Goal: Information Seeking & Learning: Learn about a topic

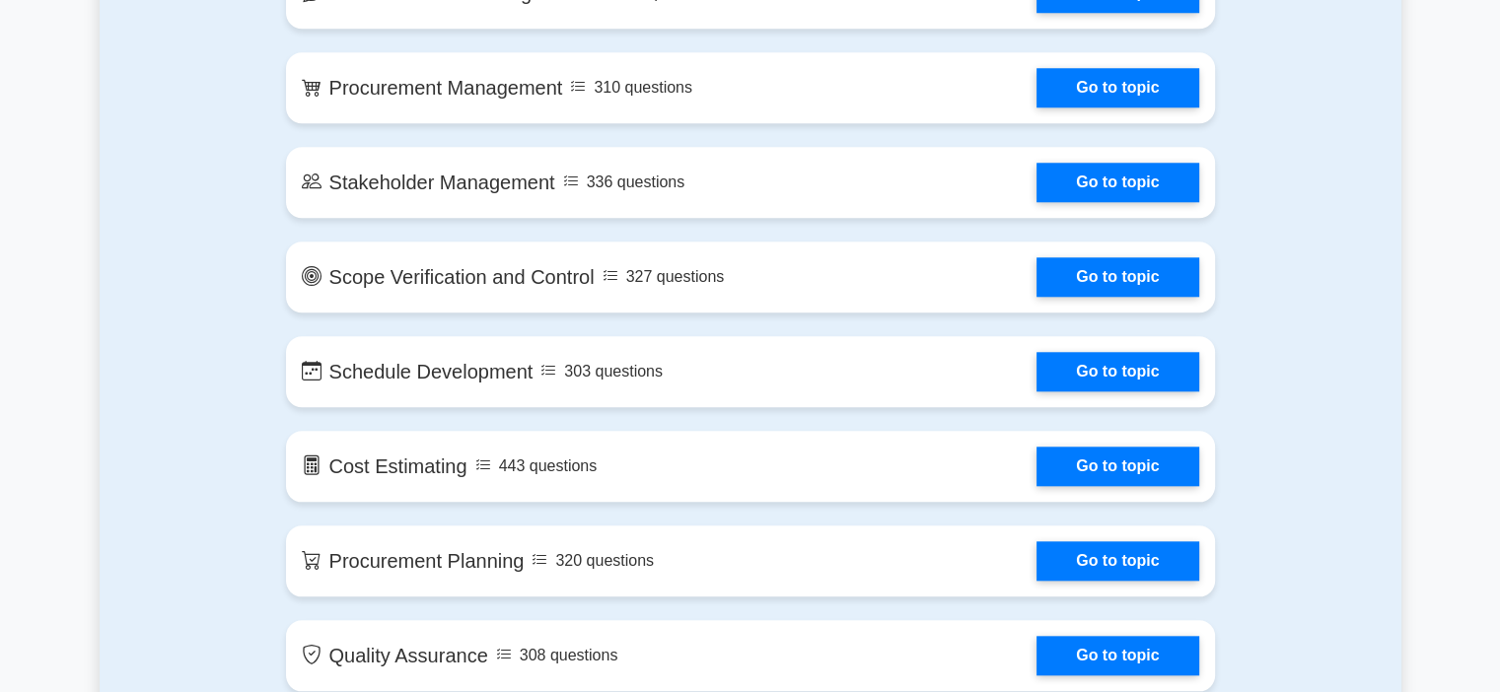
scroll to position [4344, 0]
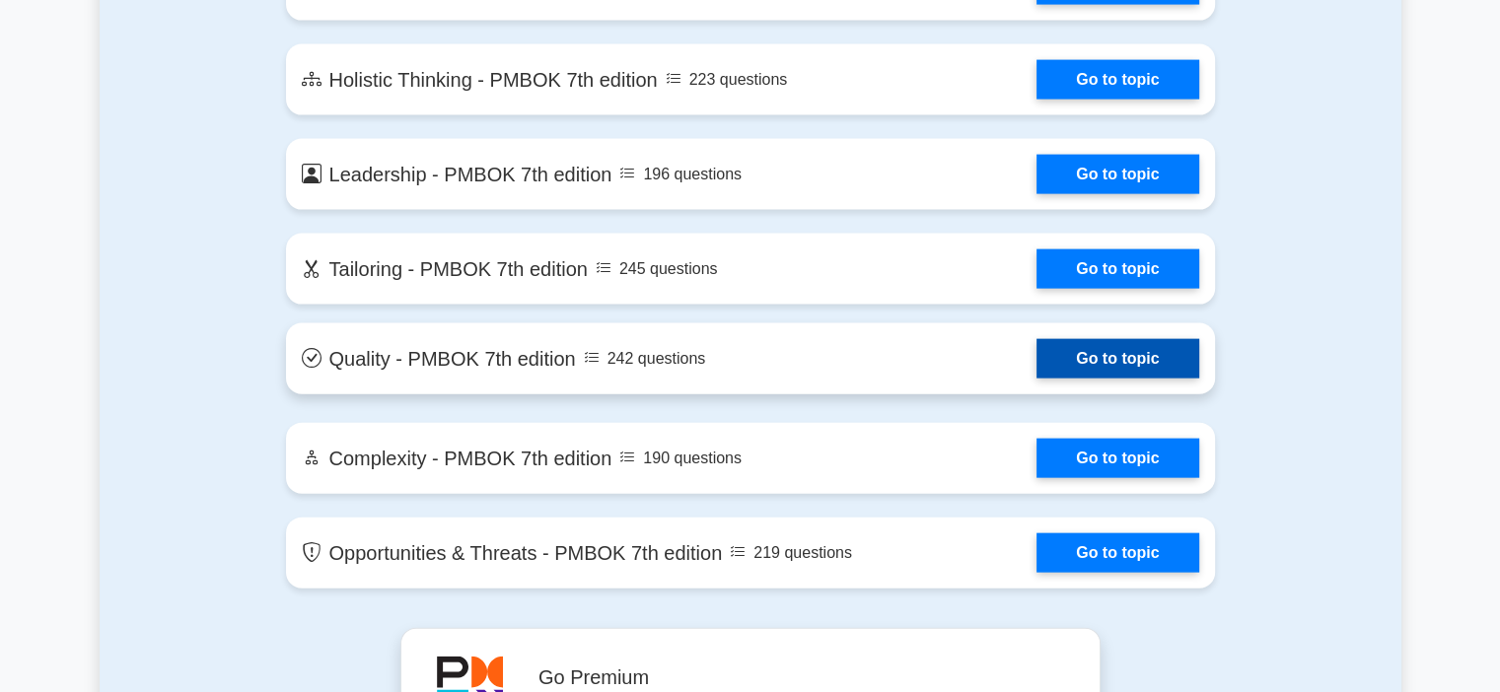
click at [1037, 346] on link "Go to topic" at bounding box center [1118, 358] width 162 height 39
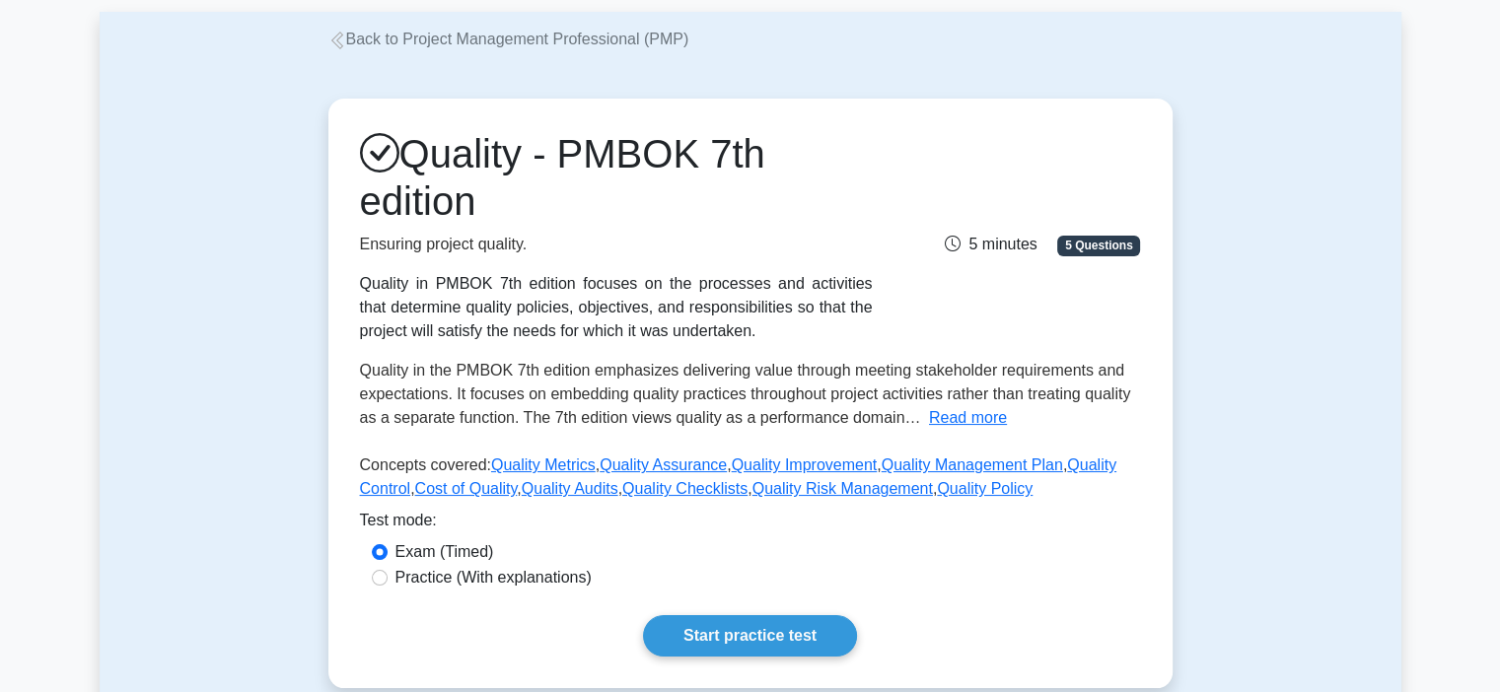
scroll to position [454, 0]
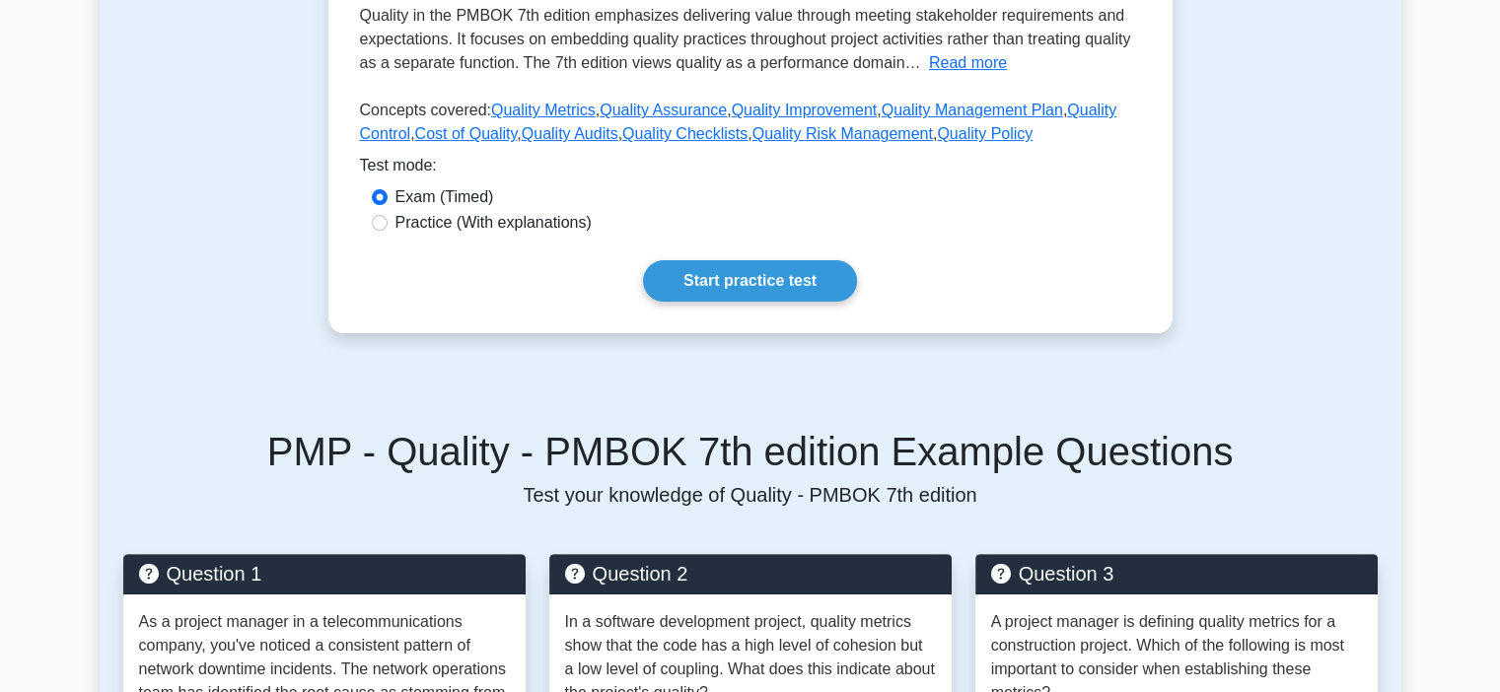
click at [610, 346] on div "Quality - PMBOK 7th edition Ensuring project quality. Quality in PMBOK 7th edit…" at bounding box center [751, 38] width 868 height 685
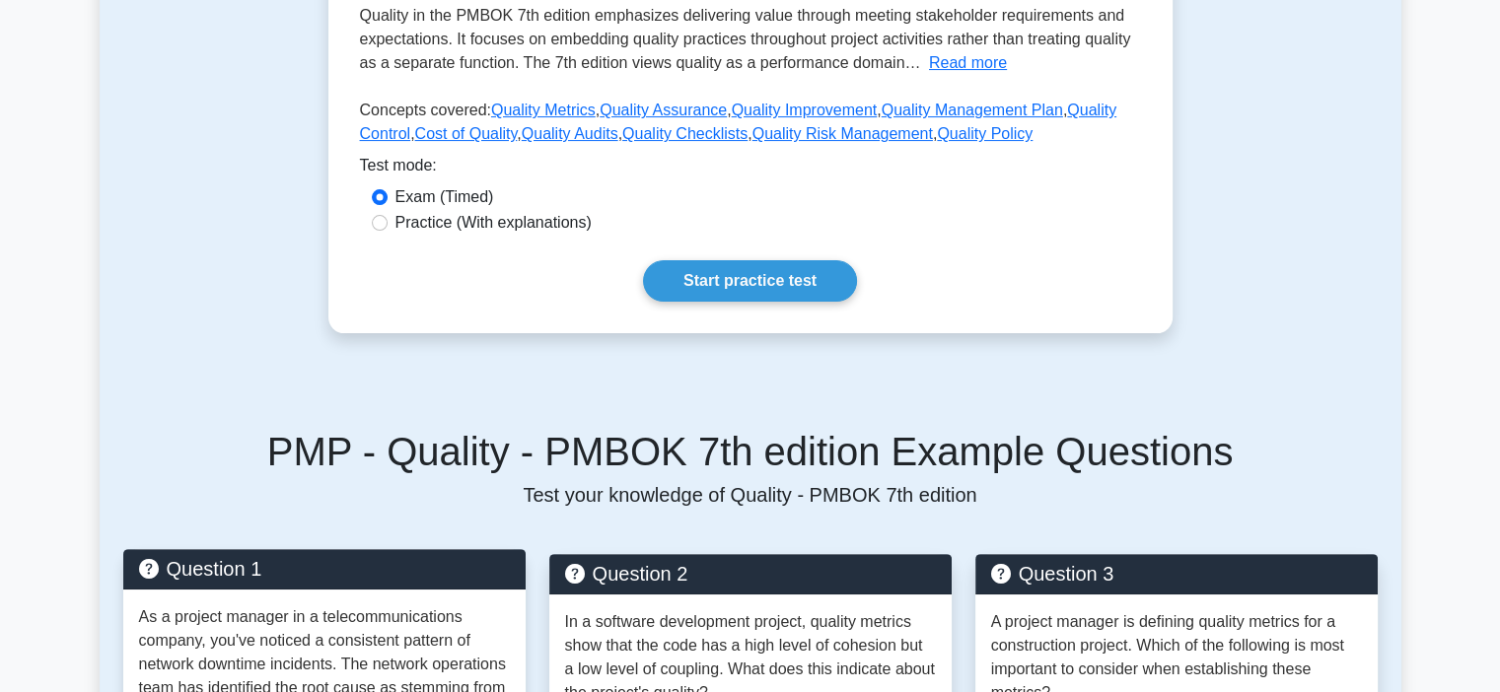
scroll to position [1250, 0]
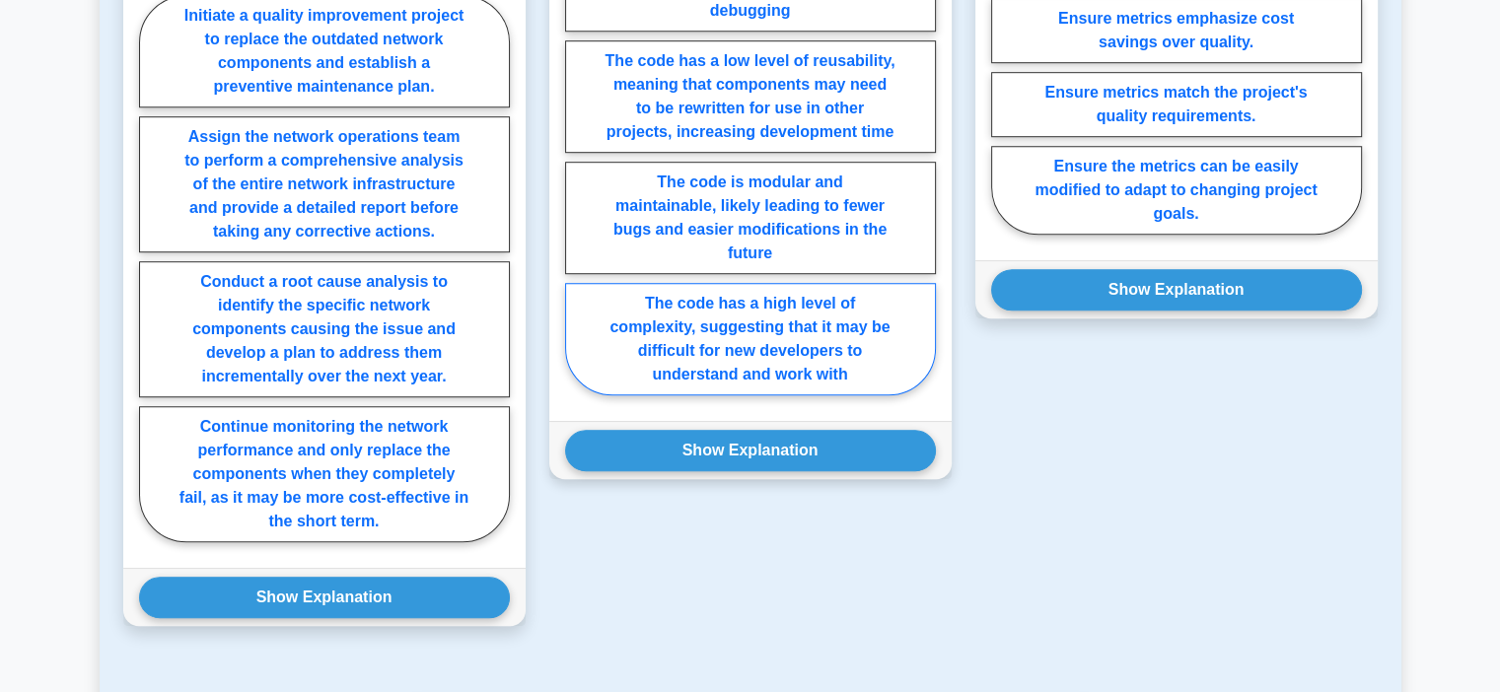
click at [923, 346] on label "The code has a high level of complexity, suggesting that it may be difficult fo…" at bounding box center [750, 339] width 371 height 112
click at [578, 170] on input "The code has a high level of complexity, suggesting that it may be difficult fo…" at bounding box center [571, 163] width 13 height 13
radio input "true"
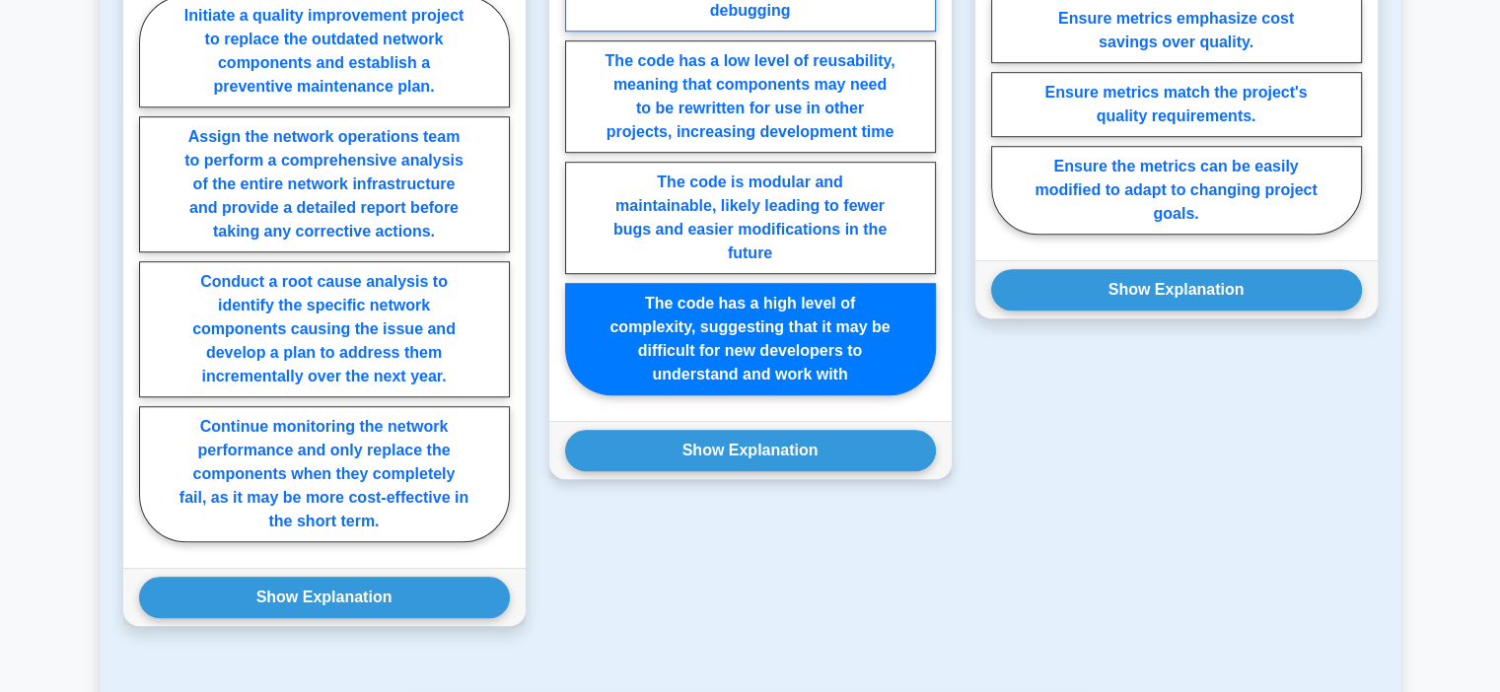
click at [578, 157] on input "The code is tightly integrated and efficient, resulting in faster execution tim…" at bounding box center [571, 163] width 13 height 13
radio input "true"
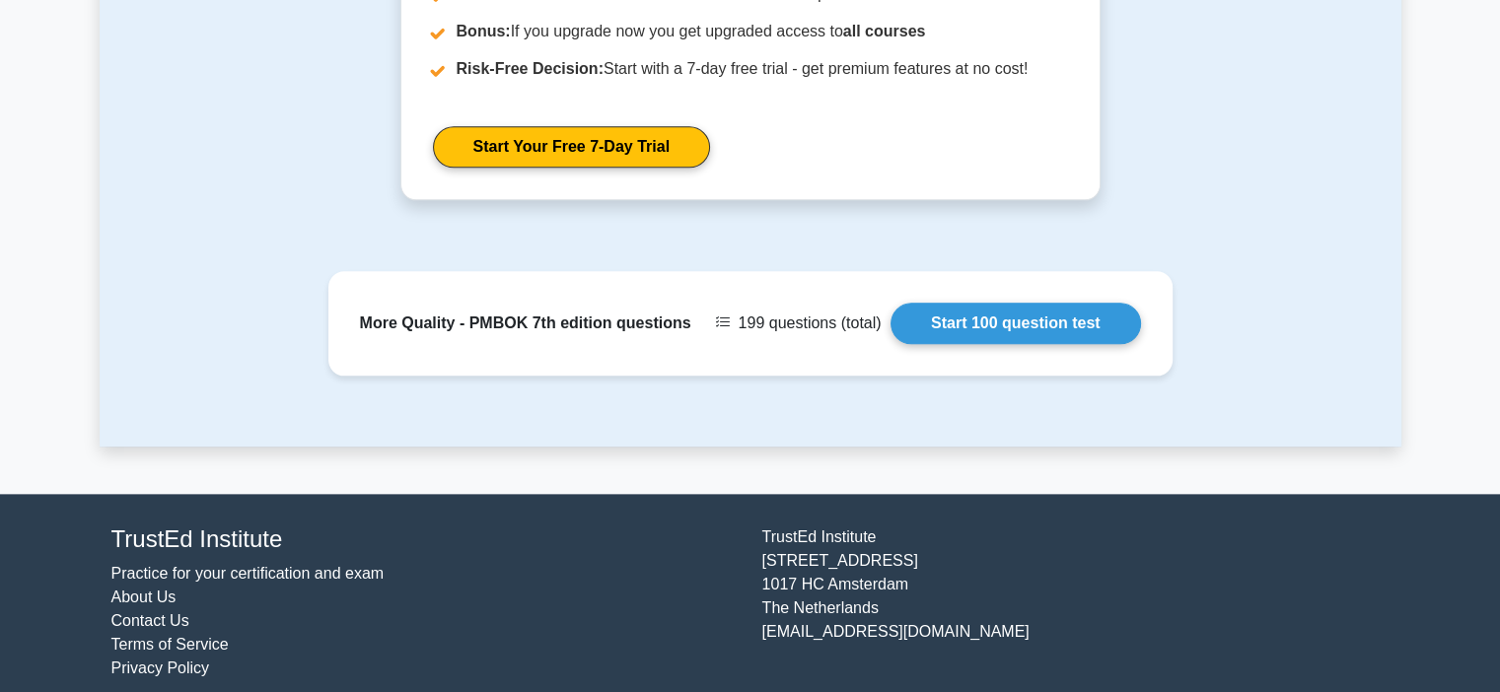
scroll to position [1263, 0]
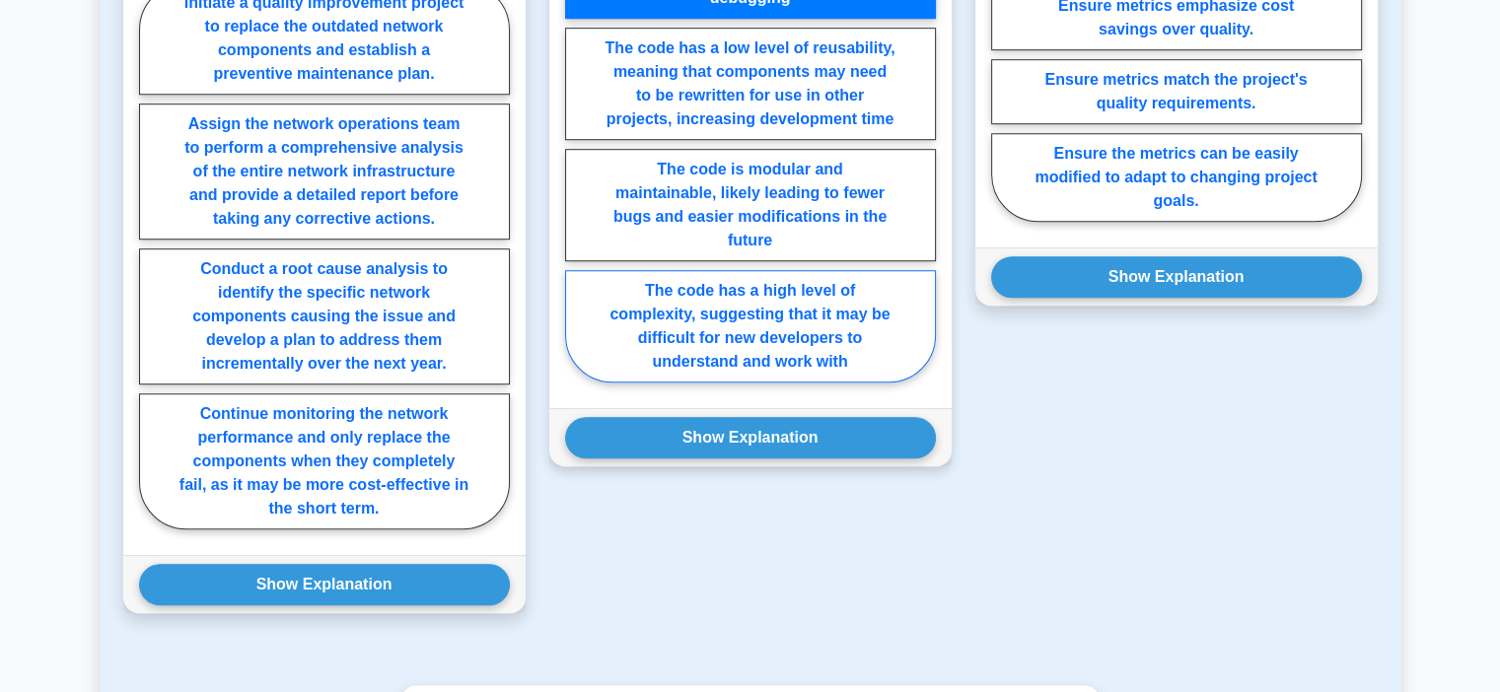
click at [782, 346] on label "The code has a high level of complexity, suggesting that it may be difficult fo…" at bounding box center [750, 326] width 371 height 112
click at [578, 157] on input "The code has a high level of complexity, suggesting that it may be difficult fo…" at bounding box center [571, 150] width 13 height 13
radio input "true"
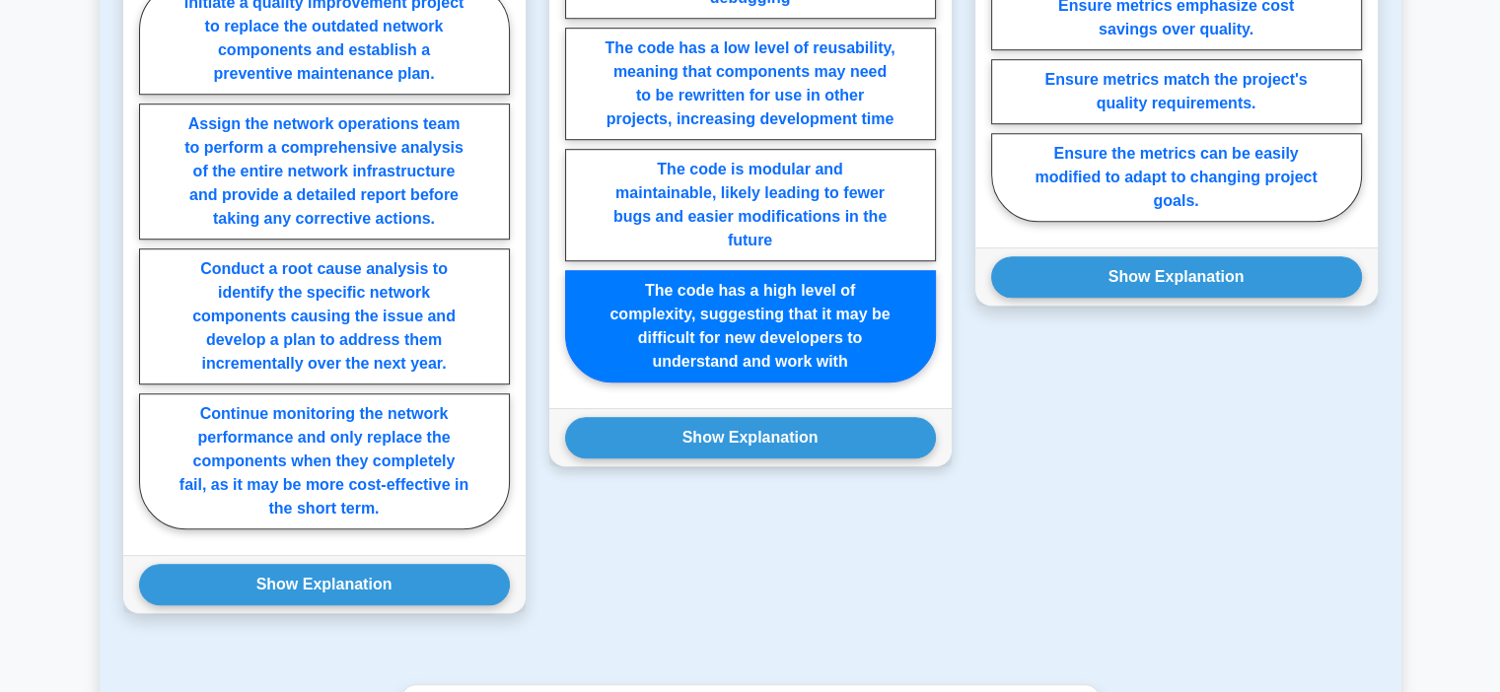
click at [782, 457] on div "Show Explanation Correct Answer: The code is modular and maintainable, likely l…" at bounding box center [750, 437] width 402 height 58
